Goal: Task Accomplishment & Management: Manage account settings

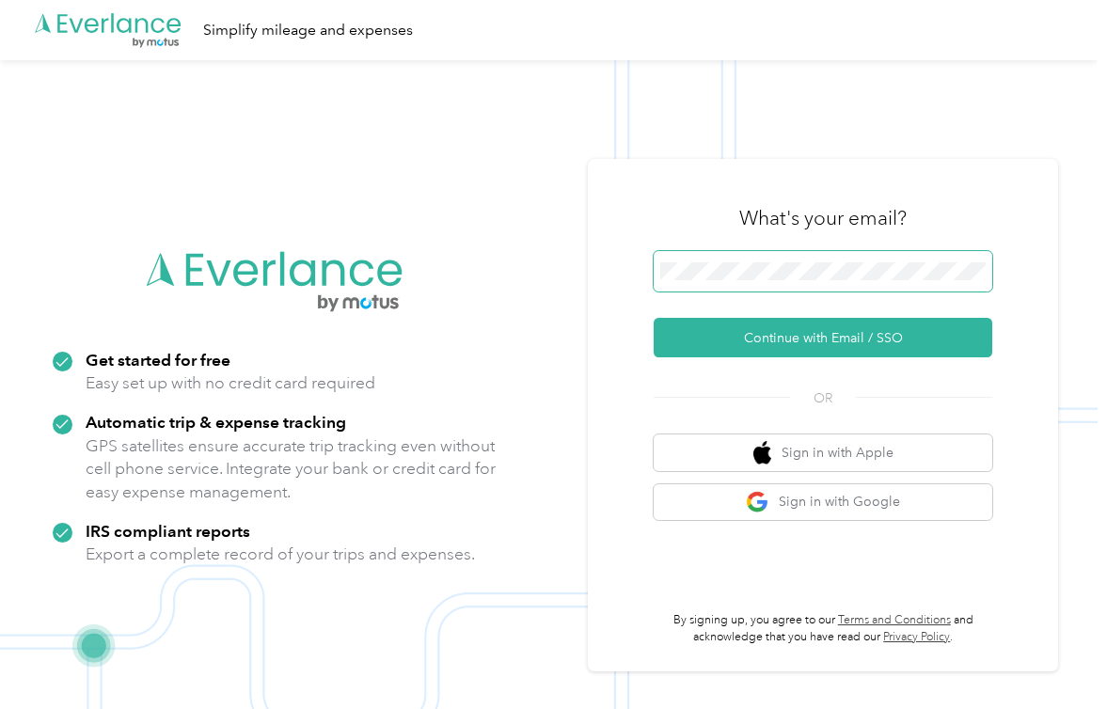
click at [812, 253] on span at bounding box center [823, 271] width 339 height 41
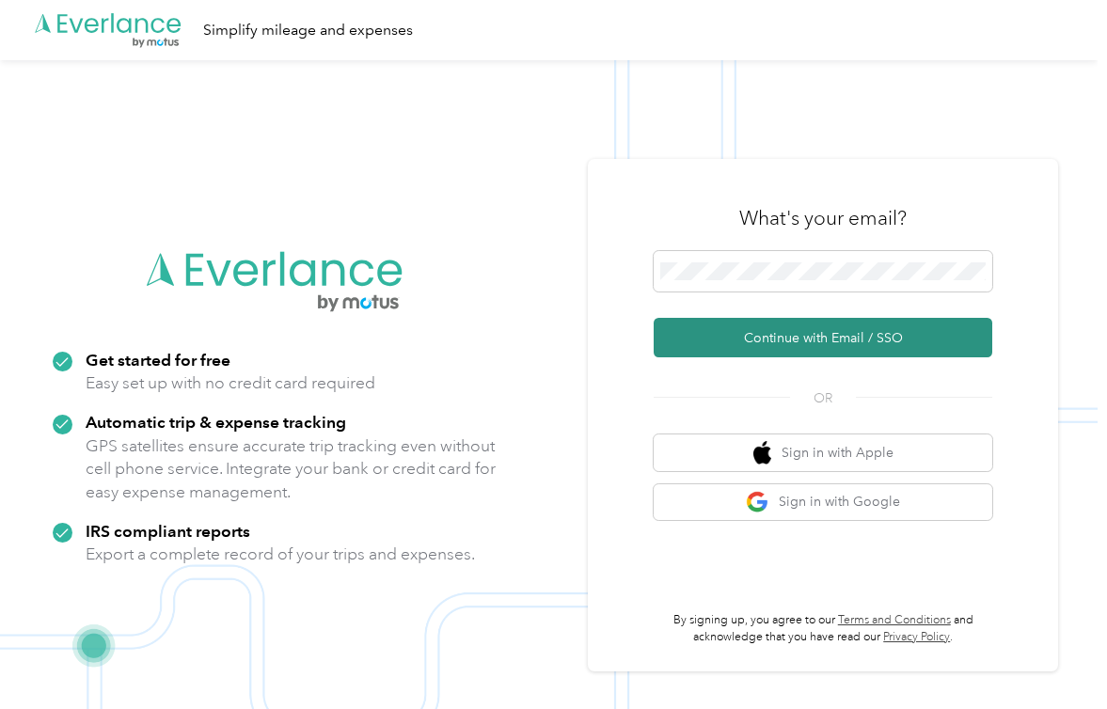
click at [774, 346] on button "Continue with Email / SSO" at bounding box center [823, 338] width 339 height 40
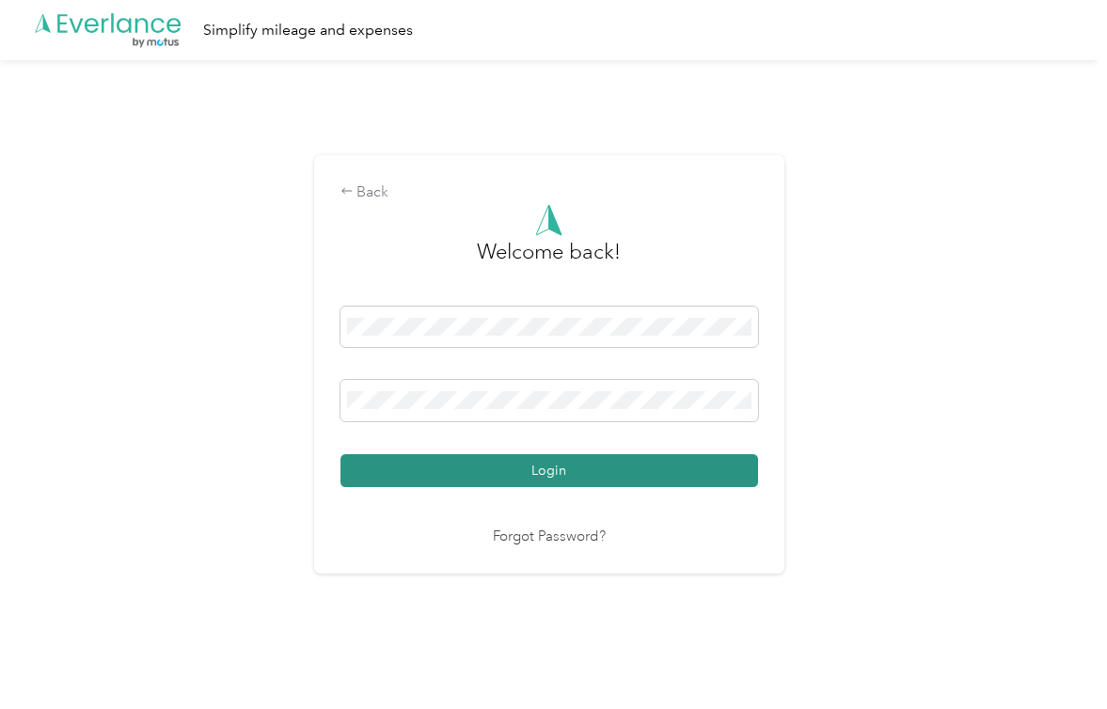
click at [550, 468] on button "Login" at bounding box center [550, 470] width 418 height 33
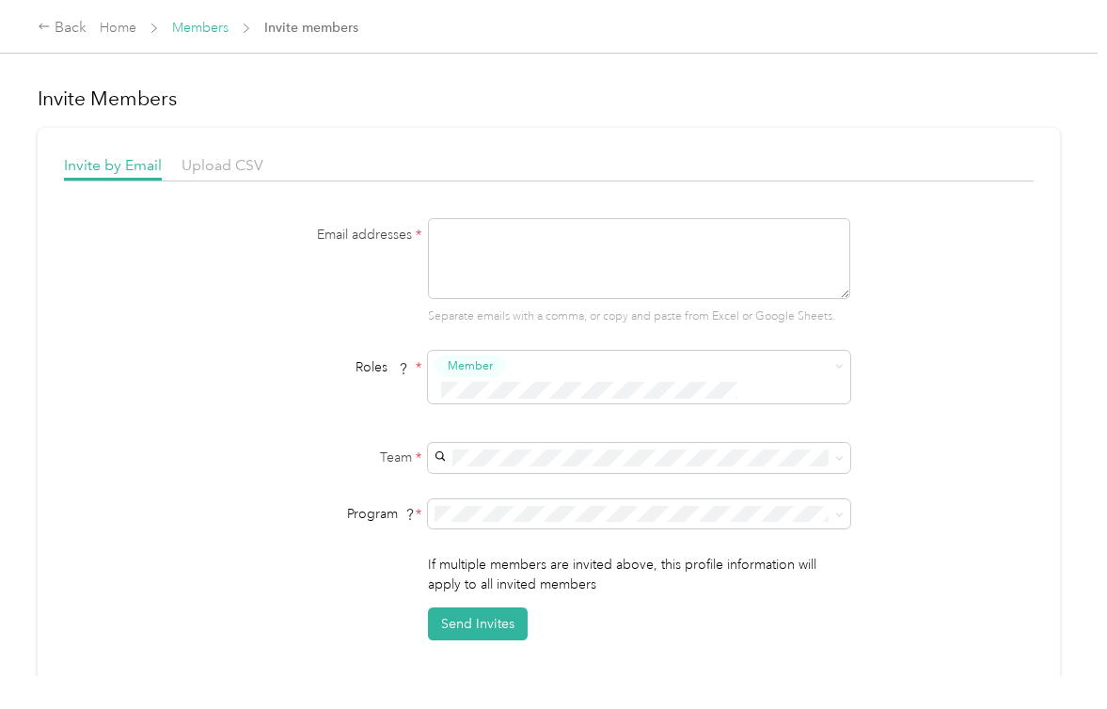
click at [203, 33] on link "Members" at bounding box center [200, 28] width 56 height 16
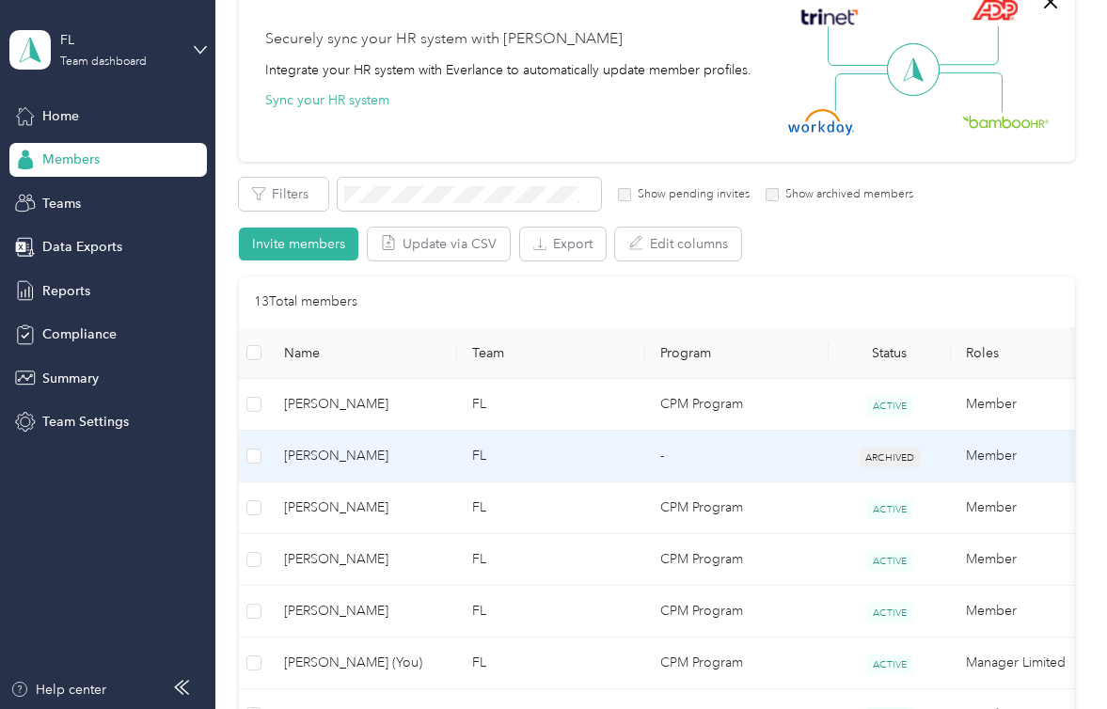
scroll to position [177, 0]
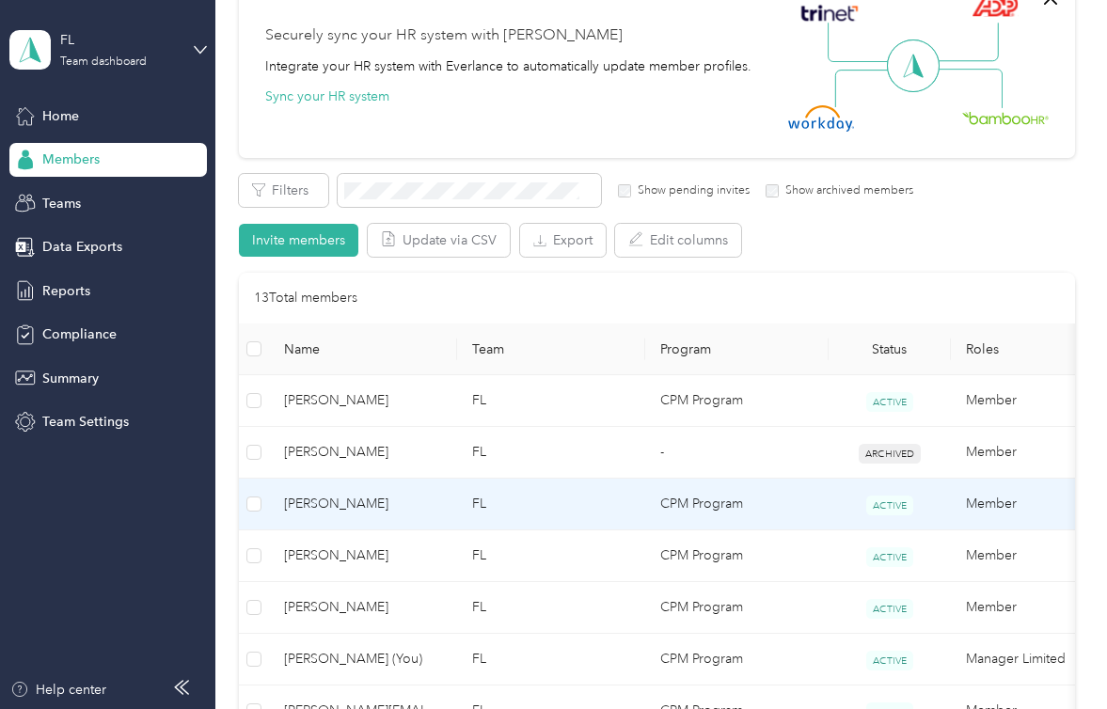
click at [331, 501] on span "[PERSON_NAME]" at bounding box center [363, 504] width 158 height 21
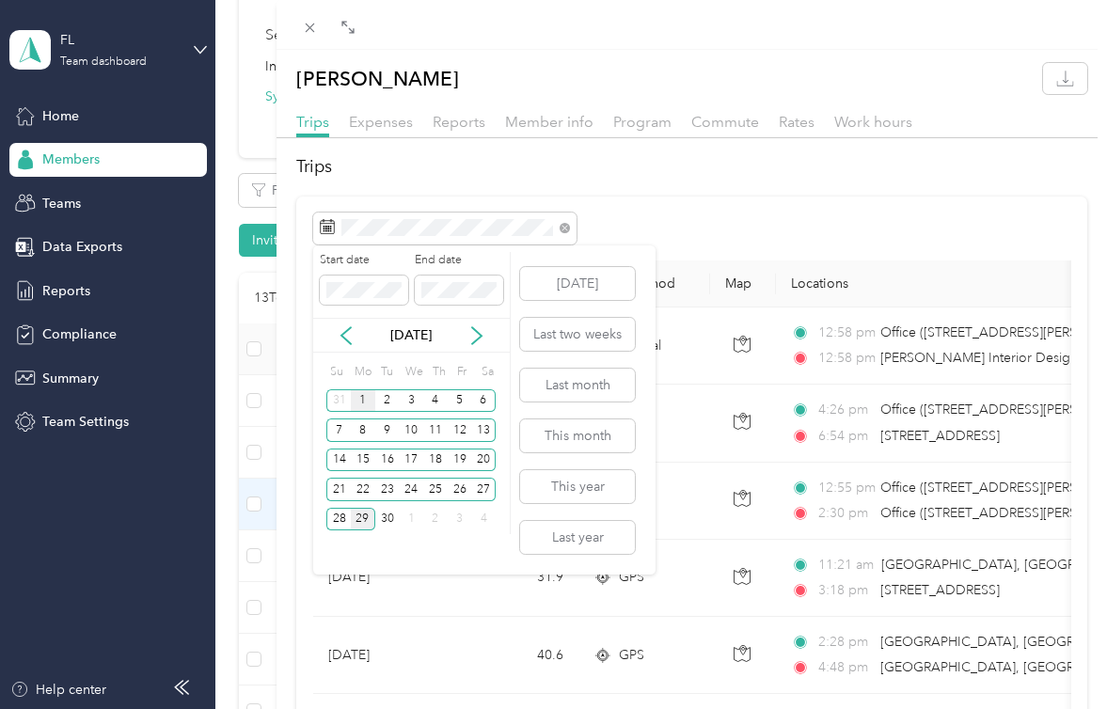
click at [360, 400] on div "1" at bounding box center [363, 401] width 24 height 24
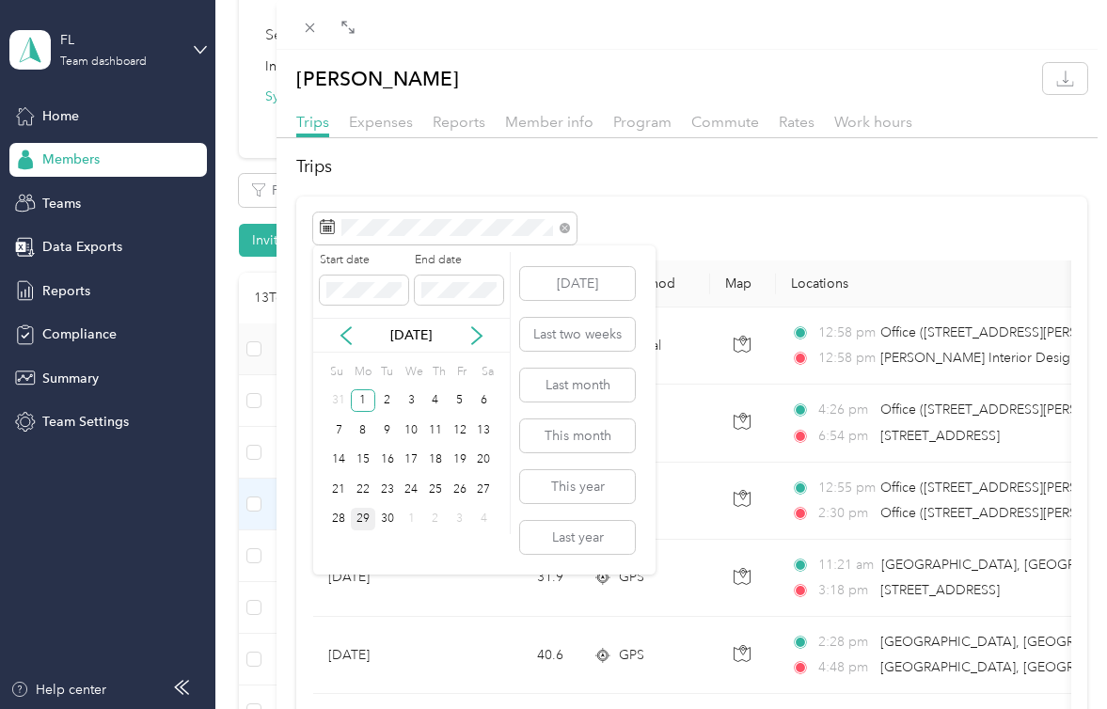
click at [334, 335] on div "[DATE]" at bounding box center [411, 335] width 197 height 20
click at [346, 336] on icon at bounding box center [346, 335] width 19 height 19
click at [208, 708] on div "Drag to resize Click to close Katina Papantonakis Trips Expenses Reports Member…" at bounding box center [549, 709] width 1098 height 0
click at [341, 327] on icon at bounding box center [346, 335] width 19 height 19
click at [479, 336] on icon at bounding box center [477, 335] width 19 height 19
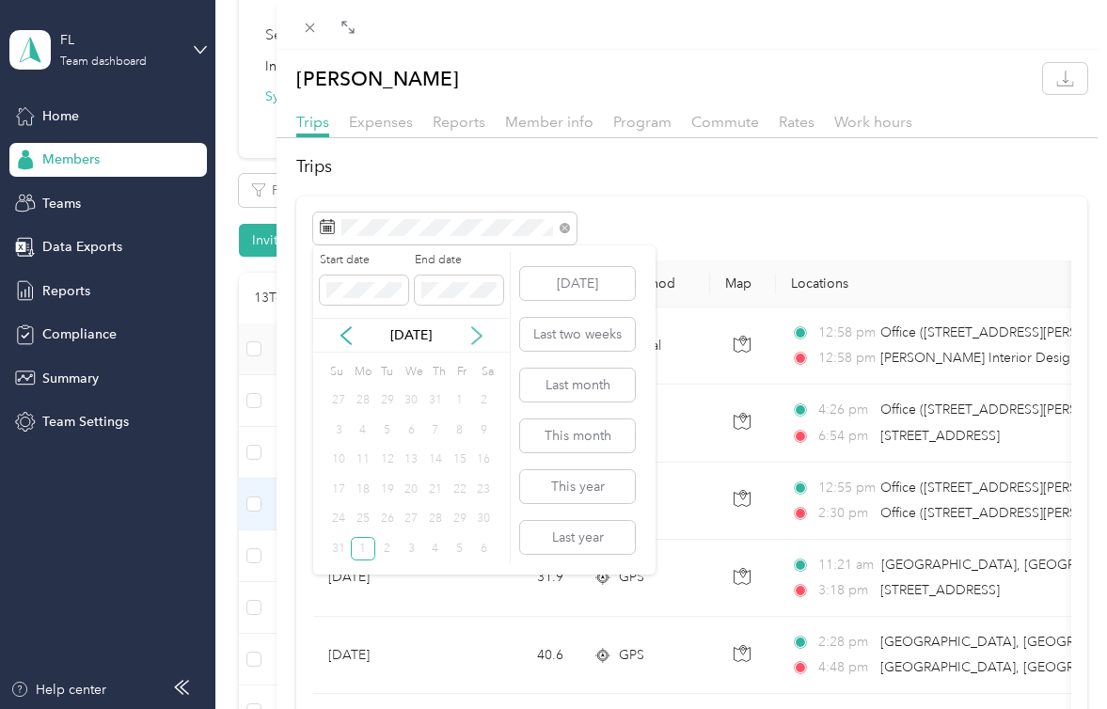
click at [476, 336] on icon at bounding box center [477, 335] width 19 height 19
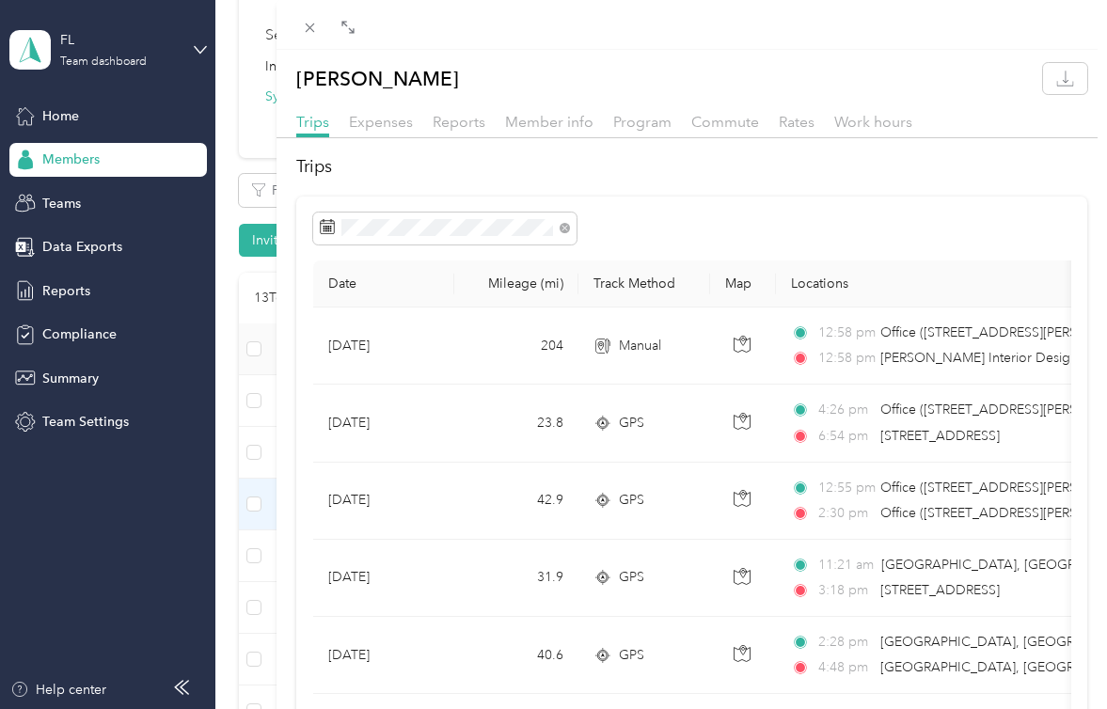
click at [87, 157] on div "Katina Papantonakis Trips Expenses Reports Member info Program Commute Rates Wo…" at bounding box center [553, 354] width 1107 height 709
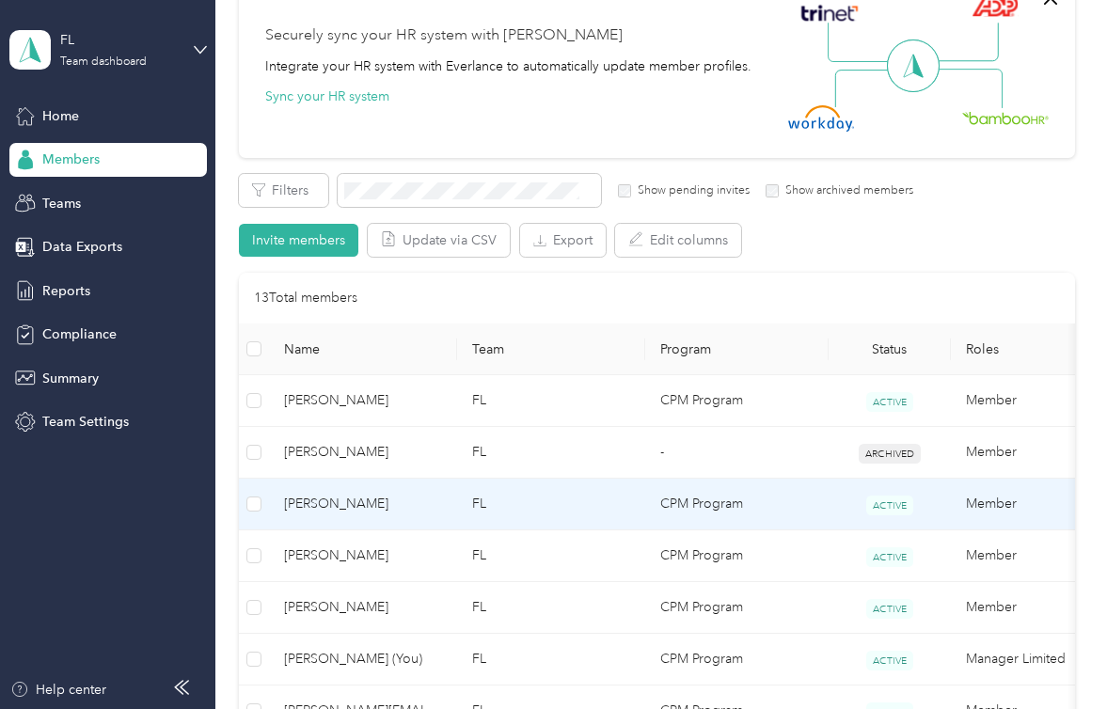
click at [346, 506] on span "[PERSON_NAME]" at bounding box center [363, 504] width 158 height 21
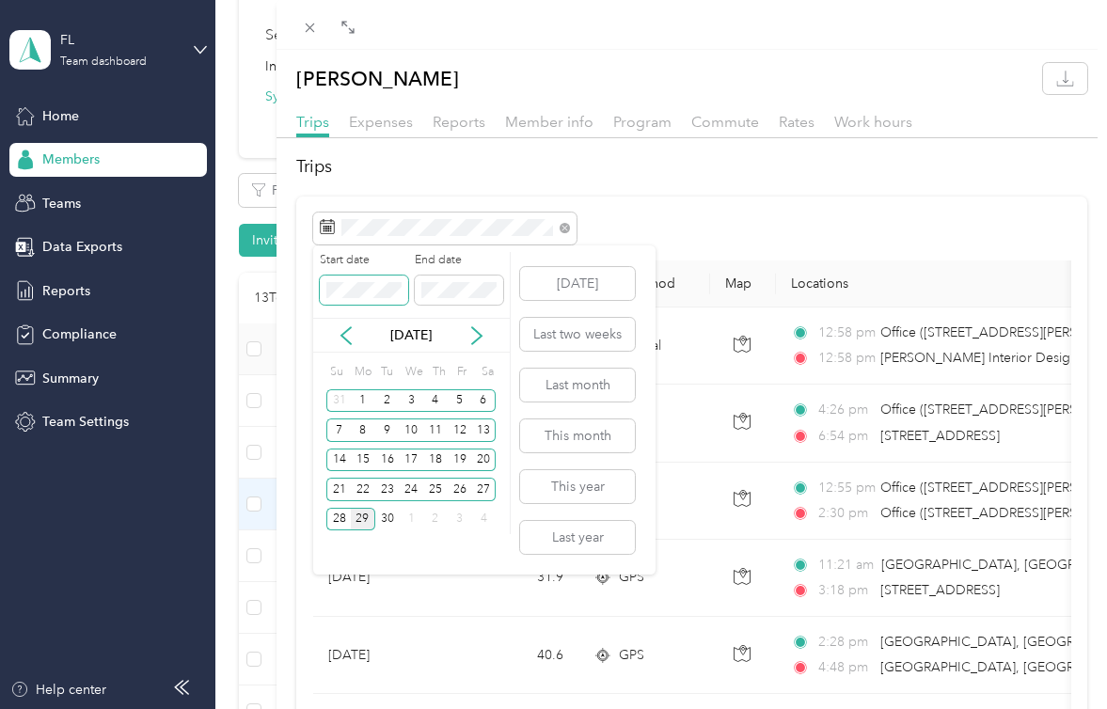
click at [290, 708] on div "Drag to resize Click to close Katina Papantonakis Trips Expenses Reports Member…" at bounding box center [549, 709] width 1098 height 0
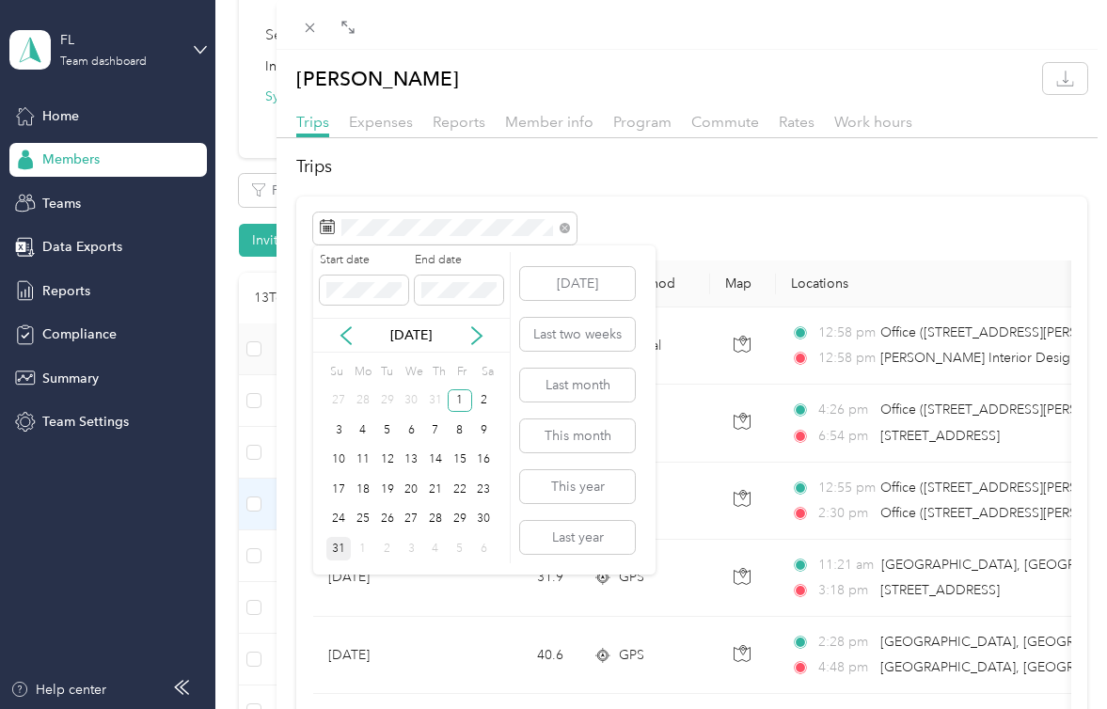
click at [339, 552] on div "31" at bounding box center [338, 549] width 24 height 24
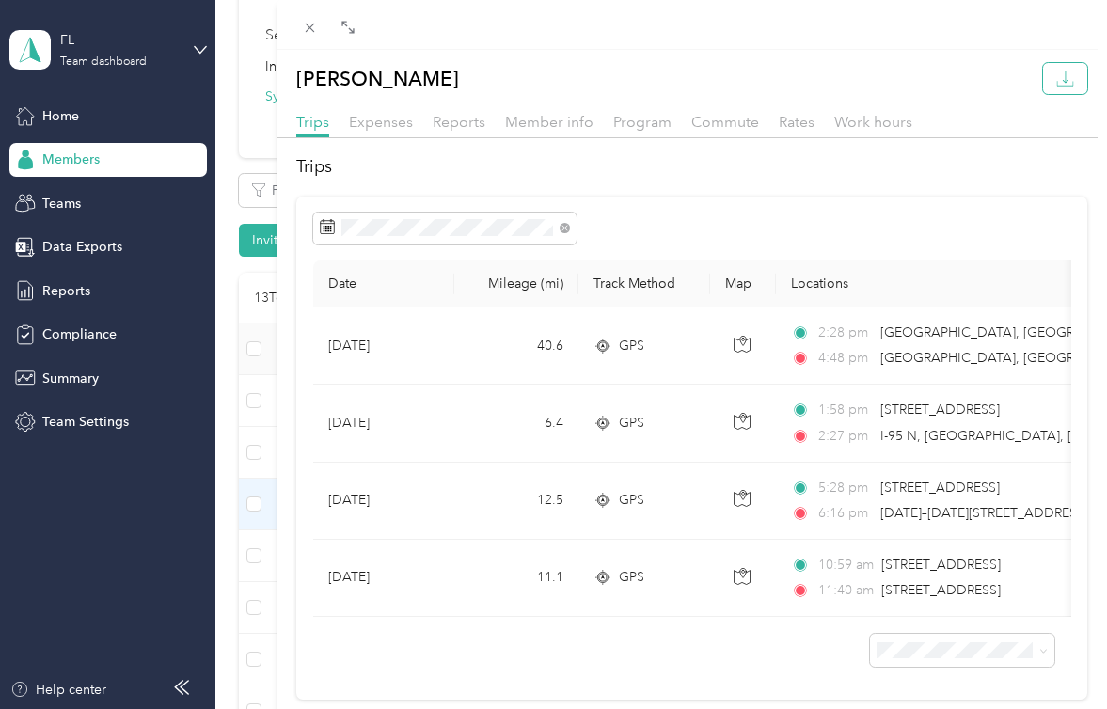
click at [1064, 84] on icon "button" at bounding box center [1065, 79] width 18 height 18
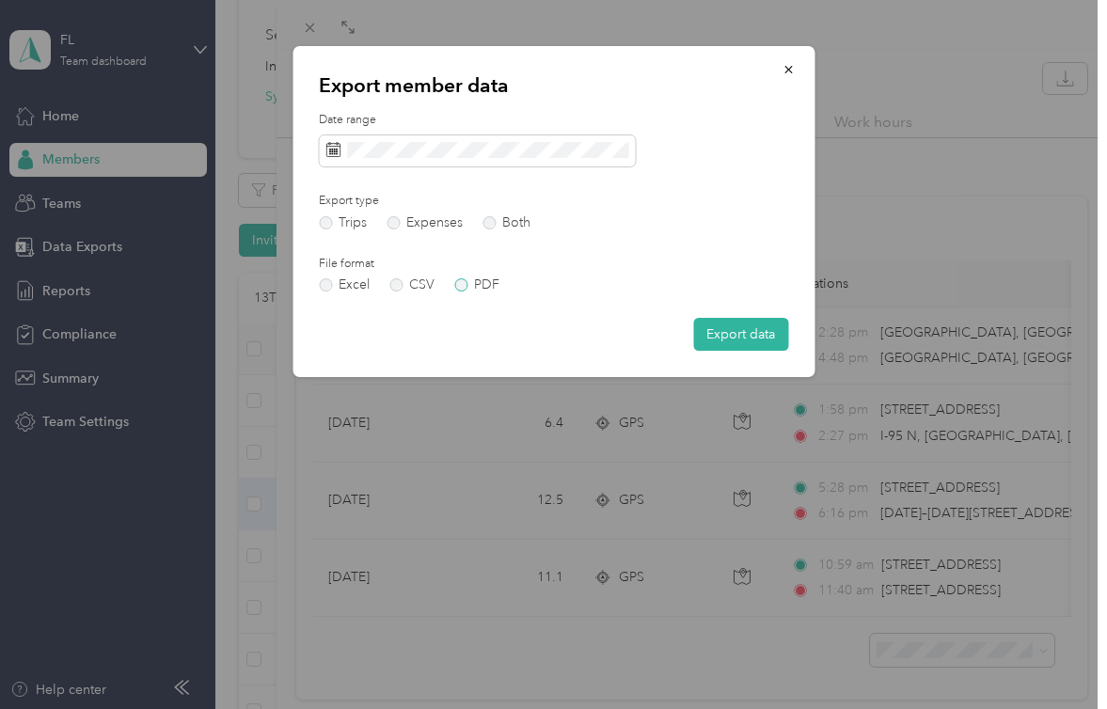
click at [489, 285] on label "PDF" at bounding box center [476, 284] width 45 height 13
click at [756, 332] on button "Export data" at bounding box center [740, 334] width 95 height 33
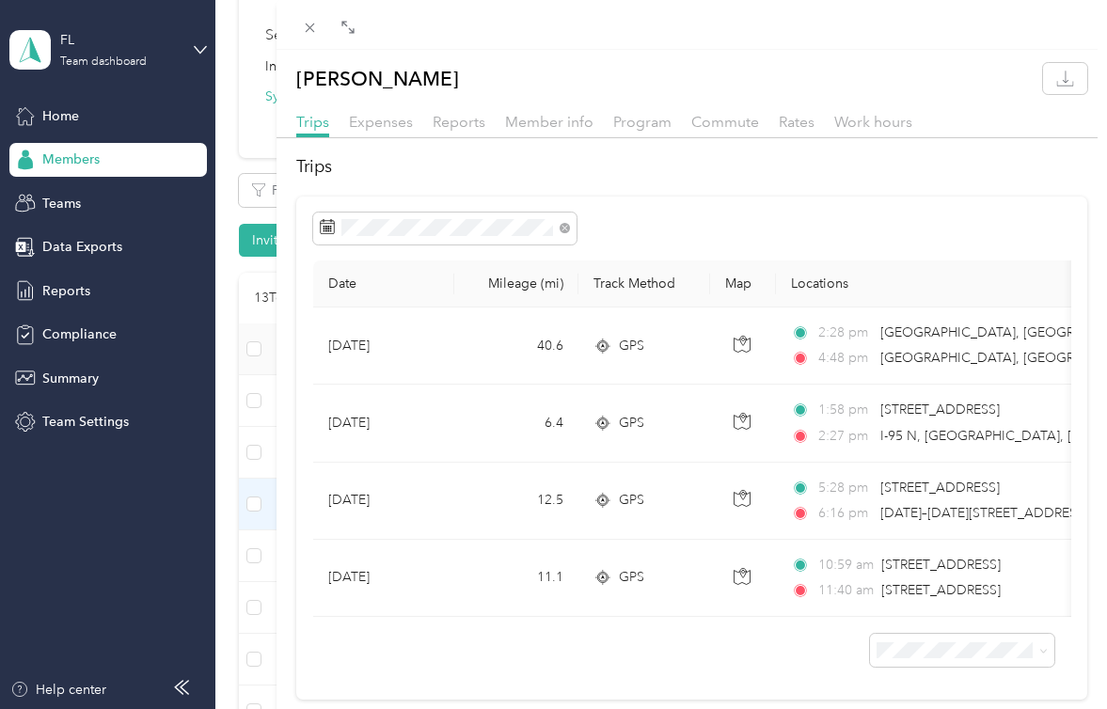
click at [657, 70] on div "[PERSON_NAME]" at bounding box center [692, 78] width 831 height 31
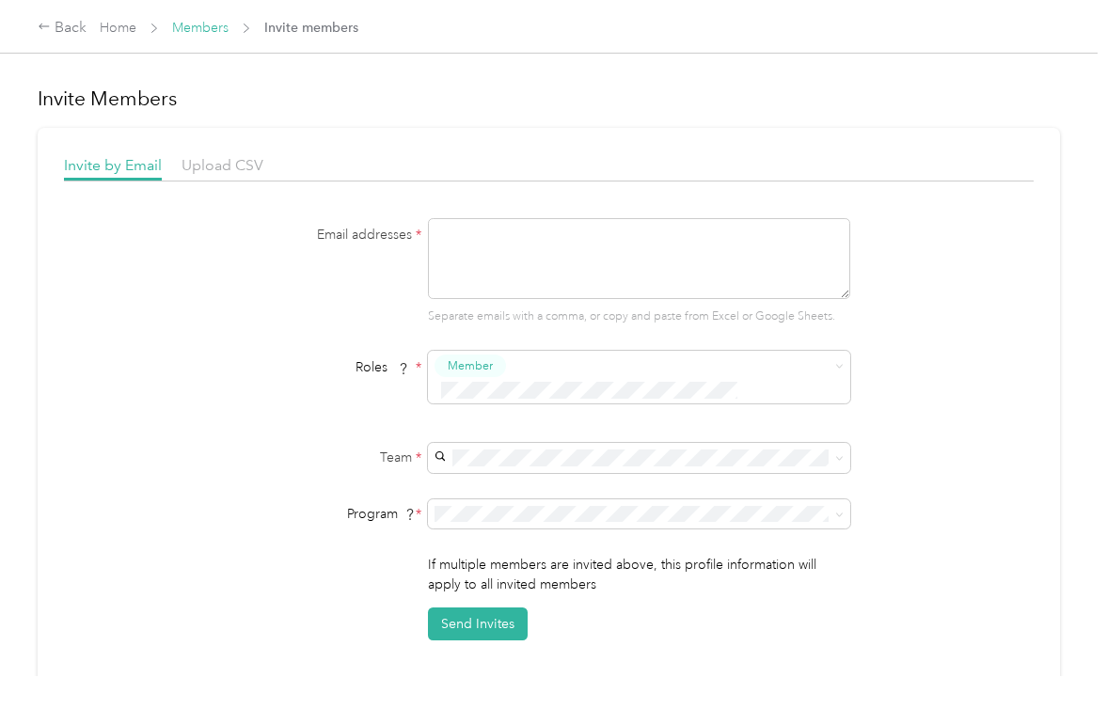
click at [215, 29] on link "Members" at bounding box center [200, 28] width 56 height 16
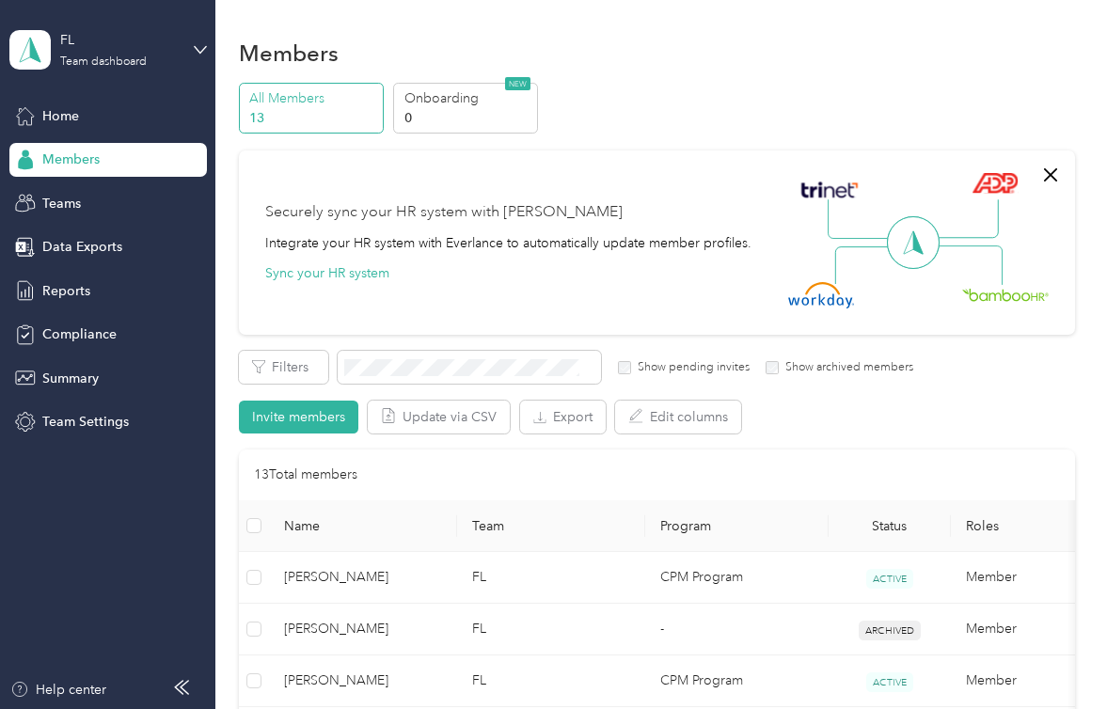
click at [105, 163] on div "Members" at bounding box center [108, 160] width 198 height 34
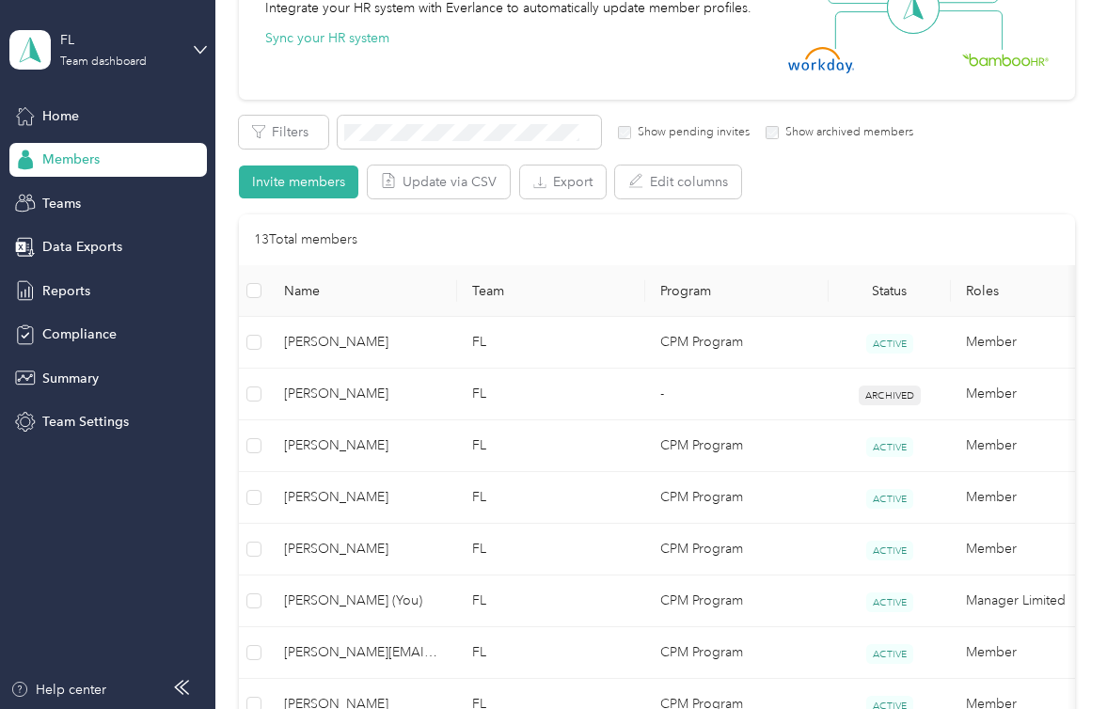
scroll to position [239, 0]
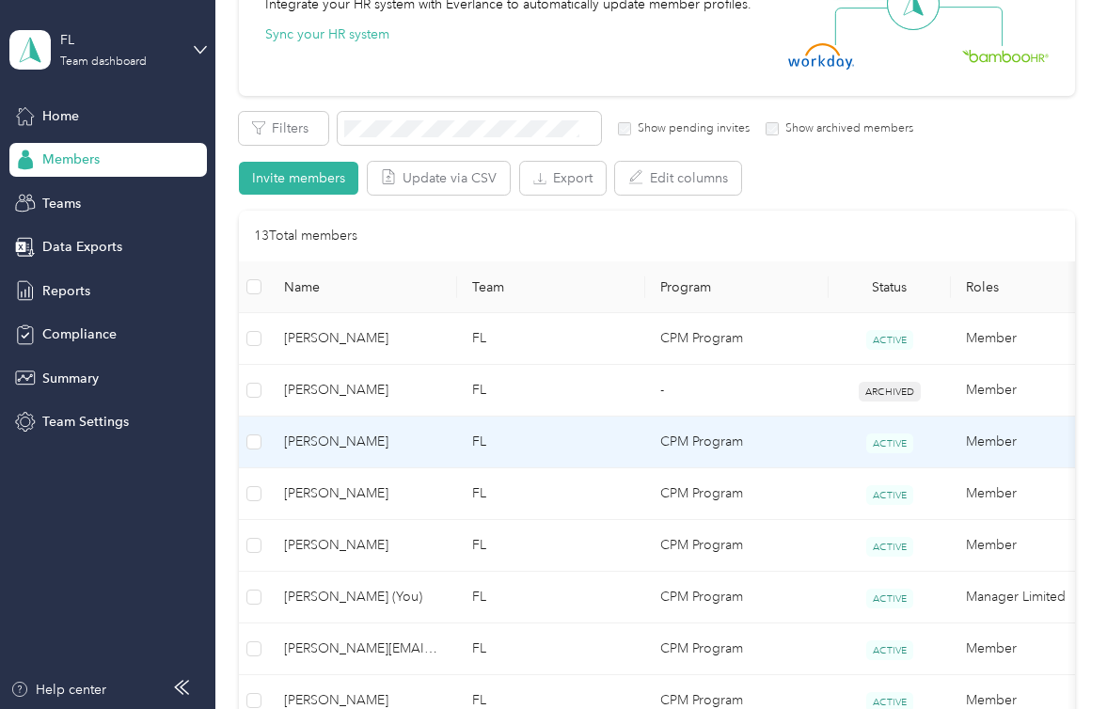
click at [340, 444] on span "[PERSON_NAME]" at bounding box center [363, 442] width 158 height 21
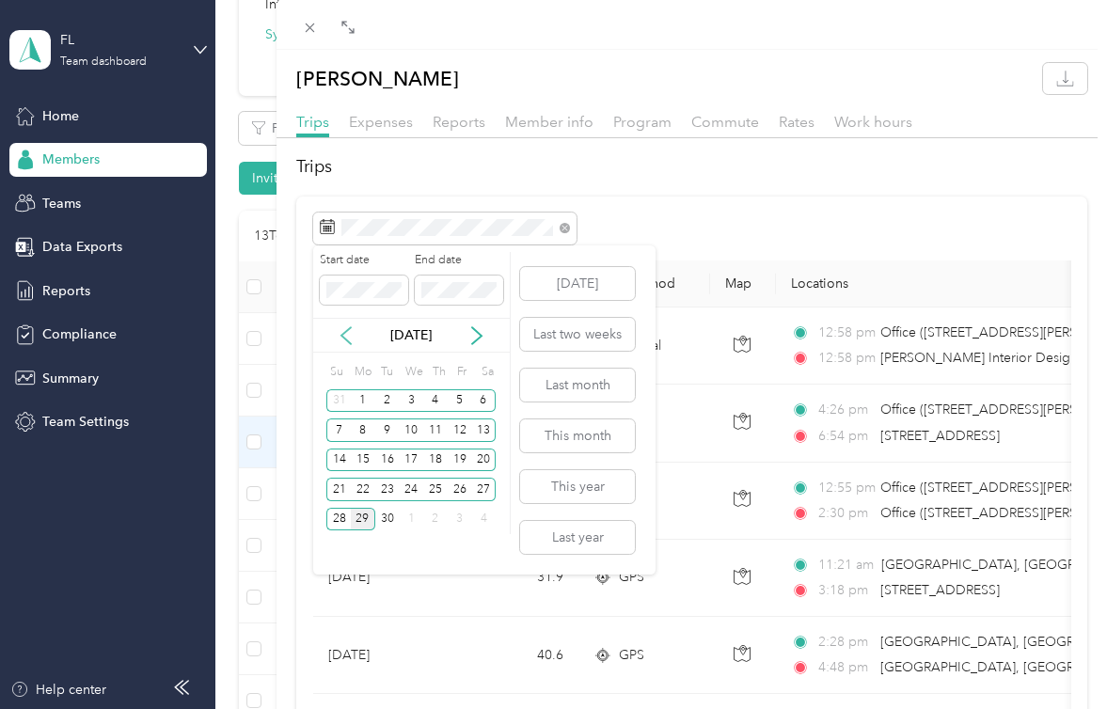
click at [337, 341] on icon at bounding box center [346, 335] width 19 height 19
click at [457, 400] on div "1" at bounding box center [460, 401] width 24 height 24
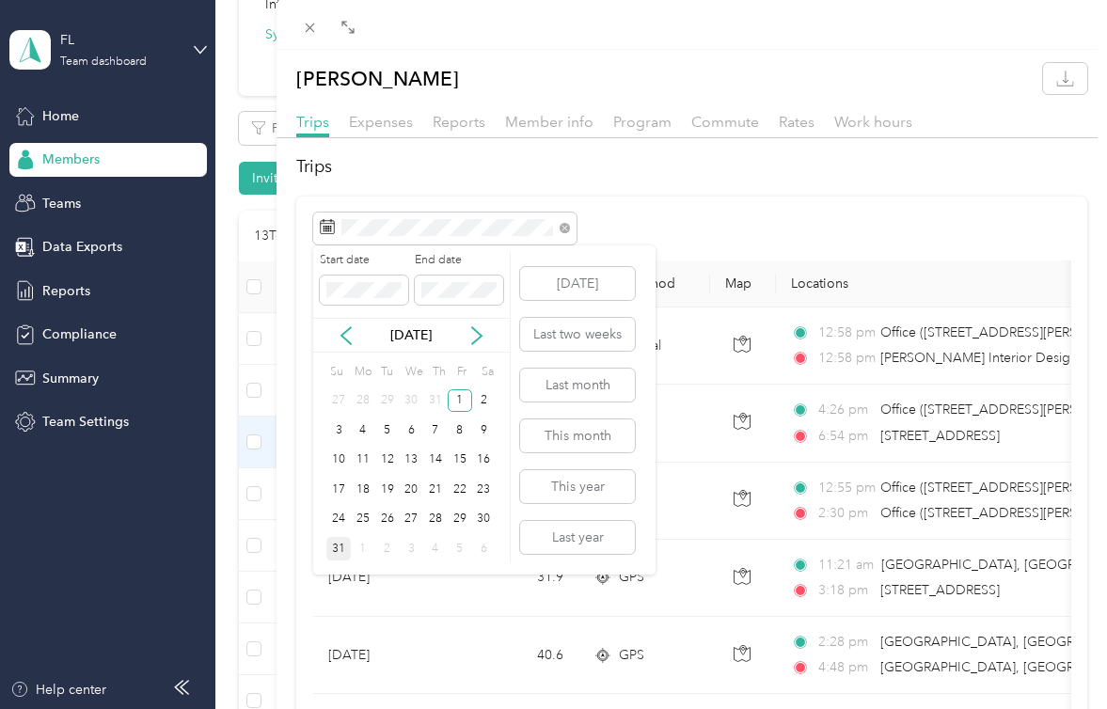
click at [335, 553] on div "31" at bounding box center [338, 549] width 24 height 24
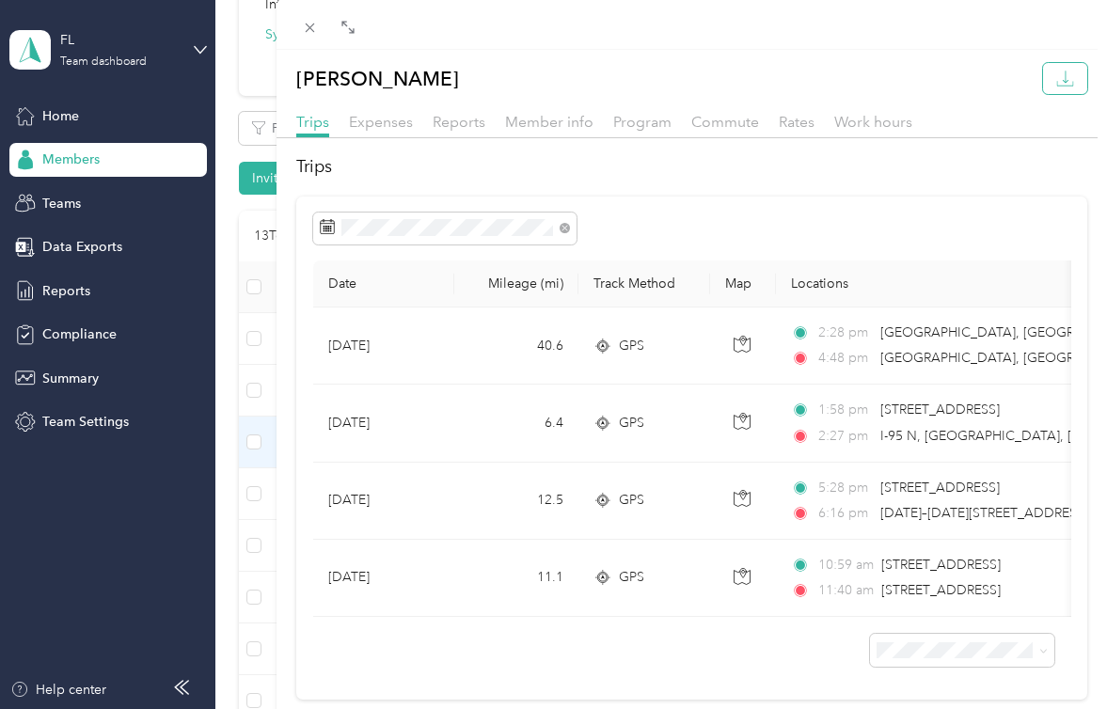
click at [1060, 75] on icon "button" at bounding box center [1065, 79] width 18 height 18
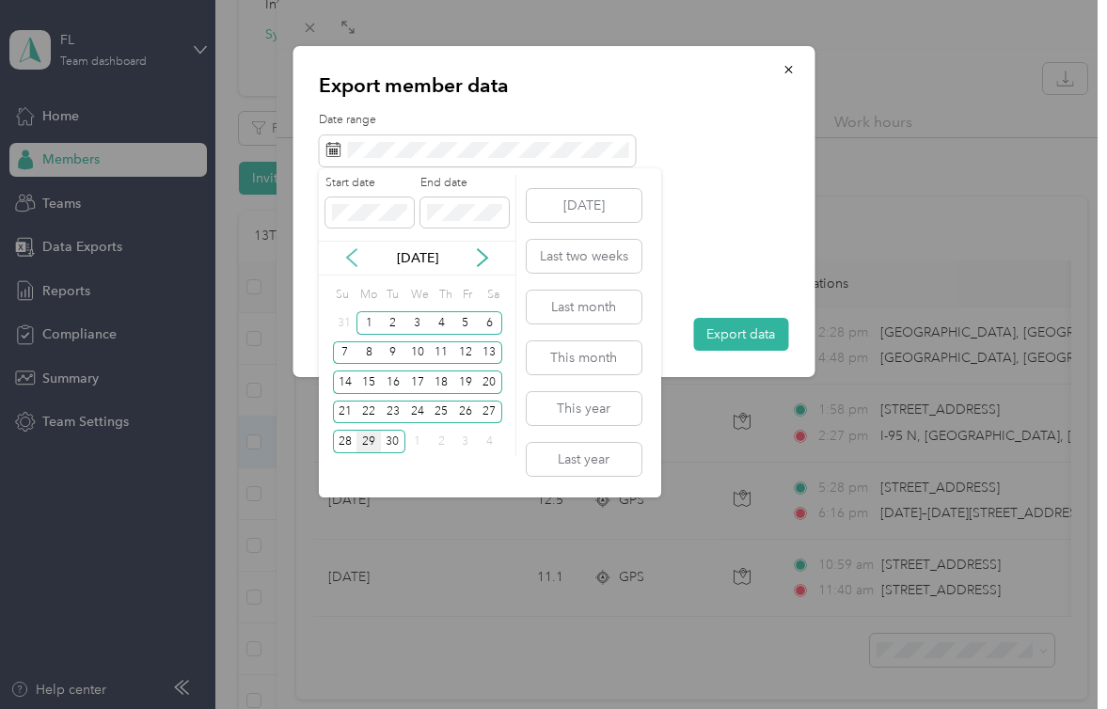
click at [345, 256] on icon at bounding box center [351, 257] width 19 height 19
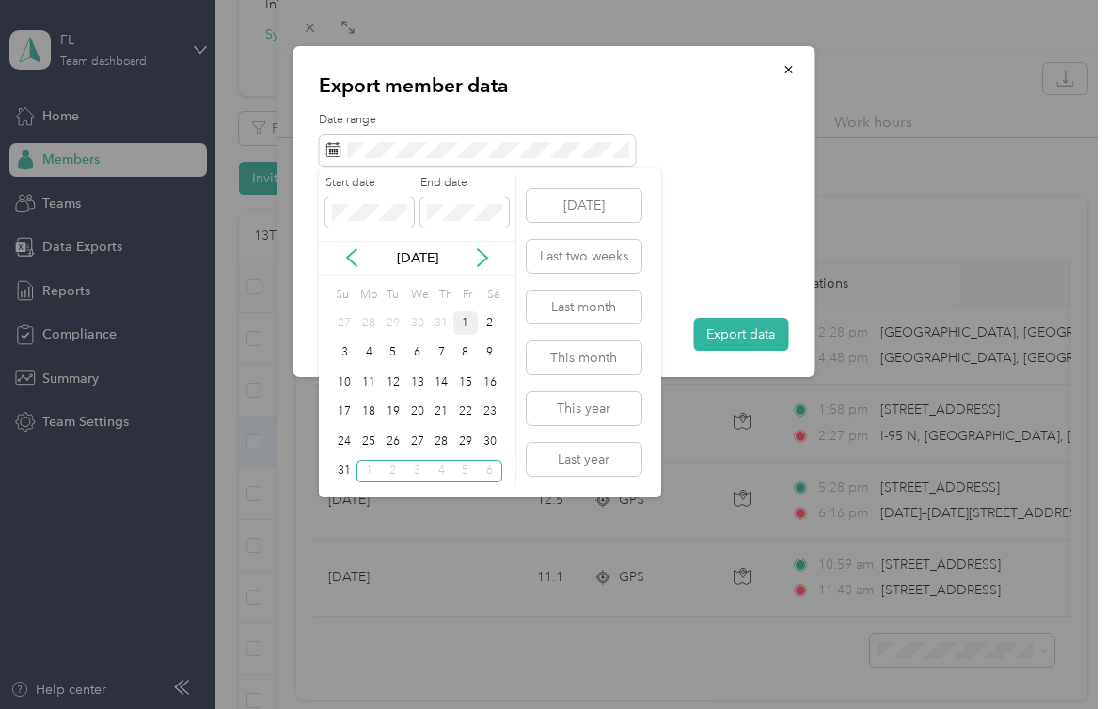
click at [464, 325] on div "1" at bounding box center [465, 323] width 24 height 24
click at [342, 472] on div "31" at bounding box center [345, 472] width 24 height 24
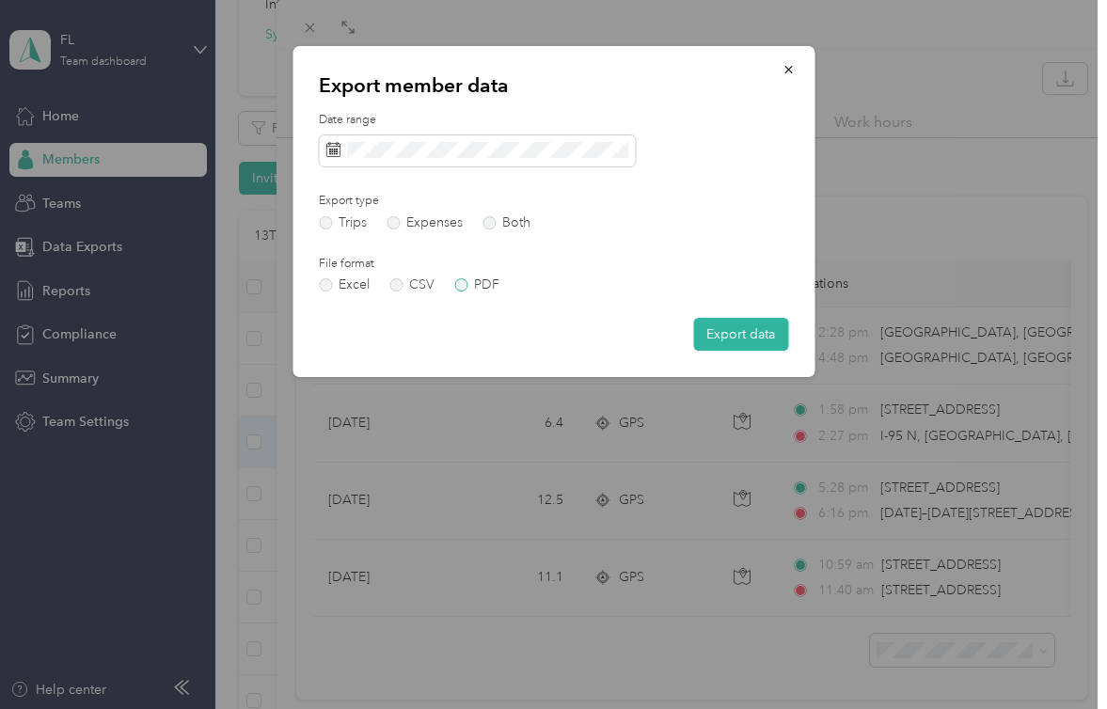
click at [454, 282] on label "PDF" at bounding box center [476, 284] width 45 height 13
click at [731, 333] on button "Export data" at bounding box center [740, 334] width 95 height 33
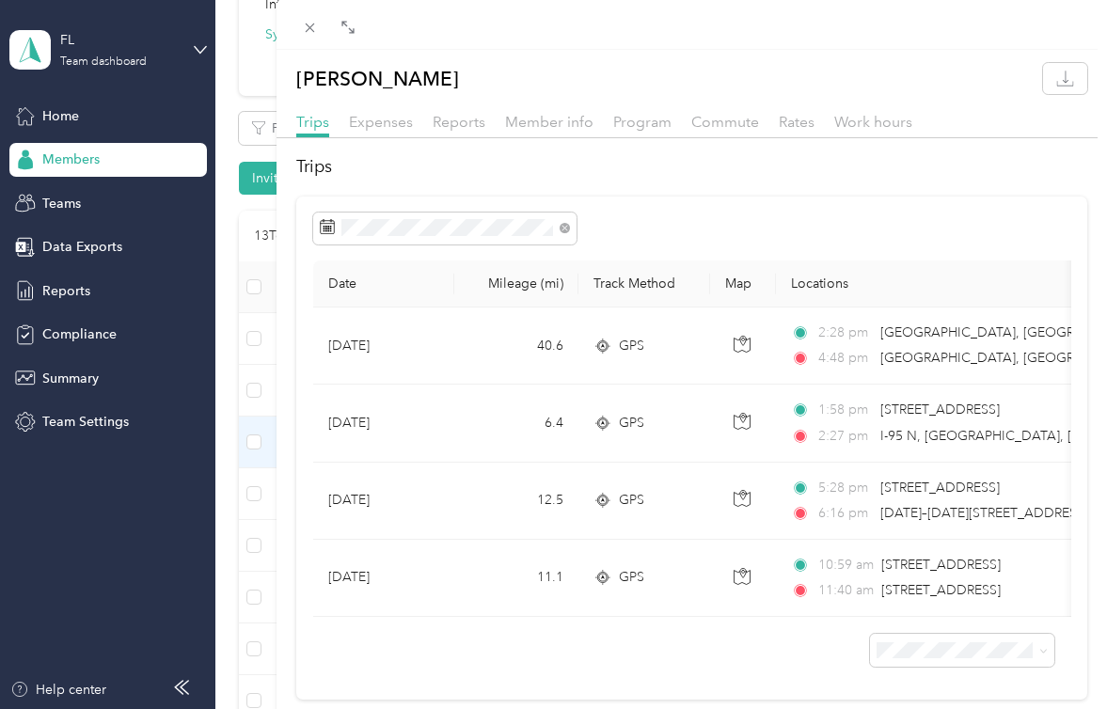
click at [591, 51] on div "[PERSON_NAME] Trips Expenses Reports Member info Program Commute Rates Work hou…" at bounding box center [692, 375] width 831 height 650
